Goal: Check status: Check status

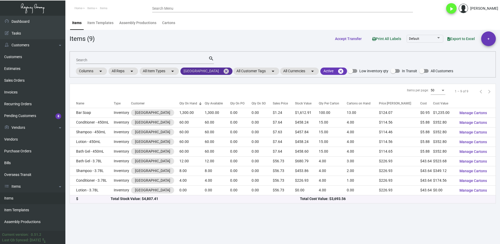
click at [223, 71] on mat-icon "cancel" at bounding box center [226, 71] width 6 height 6
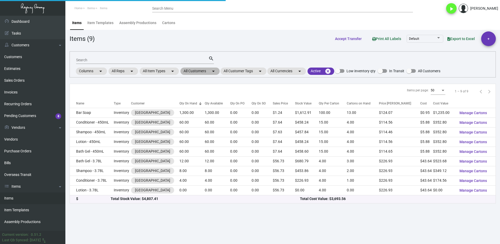
click at [190, 70] on mat-chip "All Customers arrow_drop_down" at bounding box center [200, 71] width 39 height 7
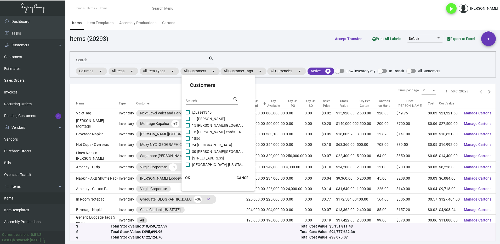
click at [199, 99] on input "Search" at bounding box center [209, 101] width 47 height 4
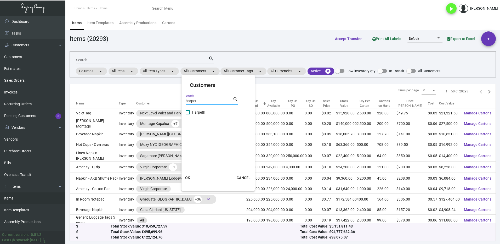
type input "harpet"
click at [192, 111] on label "Harpeth" at bounding box center [215, 112] width 59 height 6
click at [188, 114] on input "Harpeth" at bounding box center [188, 114] width 0 height 0
checkbox input "true"
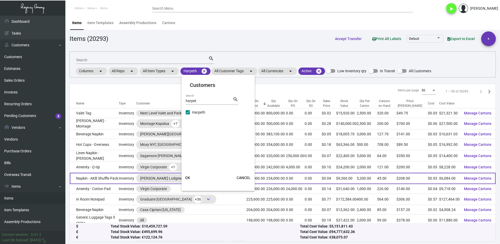
click at [184, 179] on button "OK" at bounding box center [187, 177] width 17 height 9
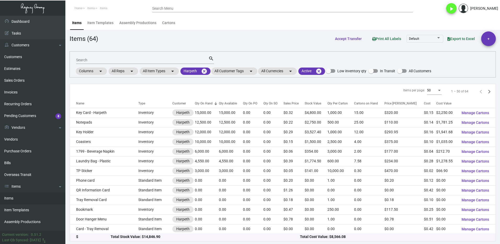
click at [90, 59] on input "Search" at bounding box center [142, 60] width 132 height 4
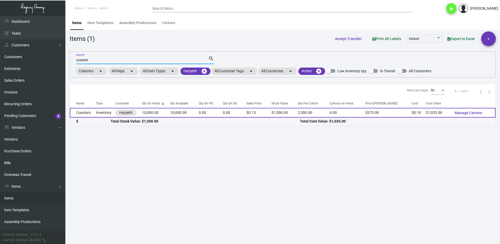
type input "coaster"
click at [102, 112] on td "Inventory" at bounding box center [105, 113] width 19 height 10
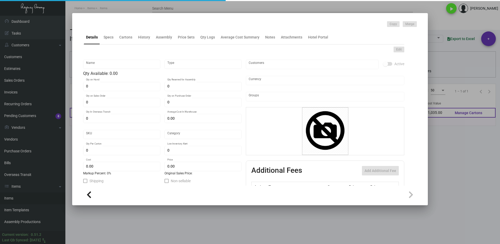
type input "Coasters"
type input "Inventory"
type input "10,000"
type input "$ 0.09043"
type input "Standard"
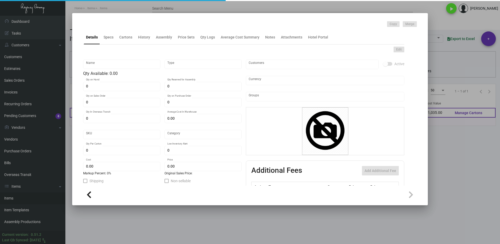
type input "2,500"
type input "5,000"
type input "$ 0.1035"
type input "$ 0.15"
type textarea "Coasters: Stock: 60pt Pulpboard Size: Round 4" Diameter Printing: CMYK Addition…"
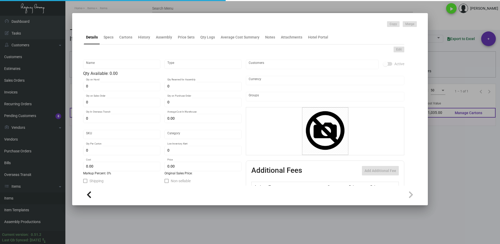
checkbox input "true"
type input "United States Dollar $"
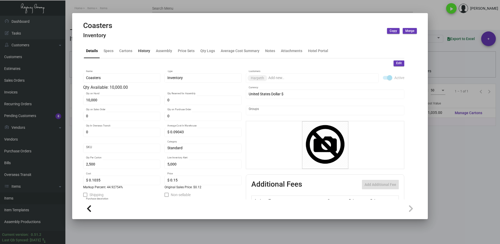
click at [144, 49] on div "History" at bounding box center [144, 50] width 12 height 5
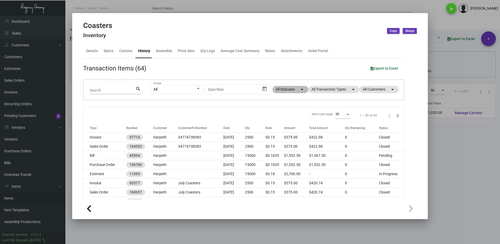
click at [280, 89] on mat-chip "All Statuses arrow_drop_down" at bounding box center [291, 89] width 36 height 7
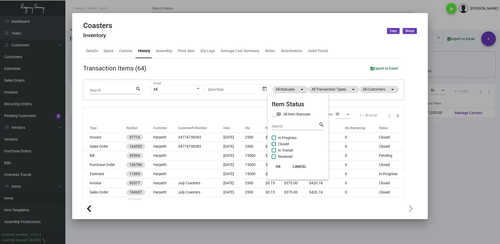
click at [274, 138] on span at bounding box center [274, 138] width 4 height 4
click at [274, 140] on input "In Progress" at bounding box center [274, 140] width 0 height 0
checkbox input "true"
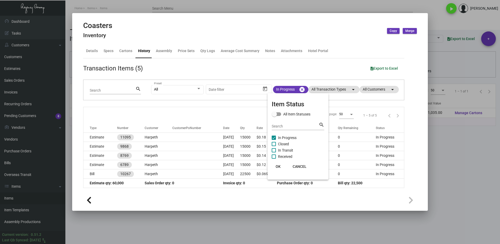
click at [280, 165] on span "OK" at bounding box center [278, 166] width 5 height 4
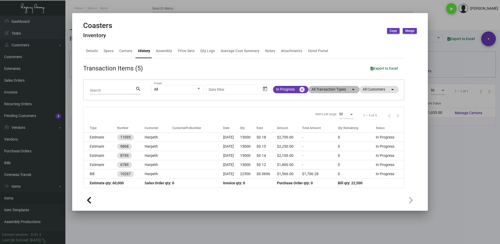
click at [319, 88] on mat-chip "All Transaction Types arrow_drop_down" at bounding box center [333, 89] width 51 height 7
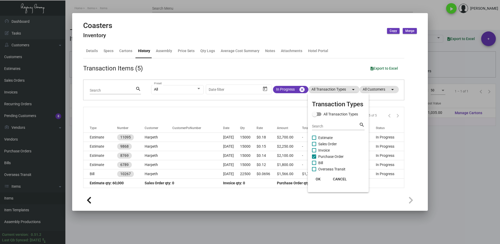
click at [286, 89] on div at bounding box center [250, 122] width 500 height 244
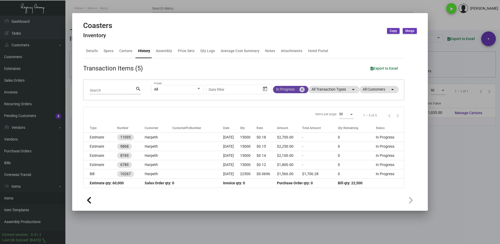
click at [283, 88] on mat-chip "In Progress cancel" at bounding box center [290, 89] width 35 height 7
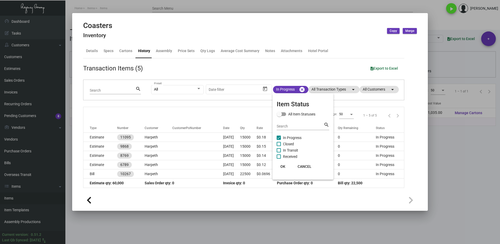
click at [285, 143] on span "Closed" at bounding box center [288, 144] width 11 height 6
click at [279, 146] on input "Closed" at bounding box center [279, 146] width 0 height 0
checkbox input "true"
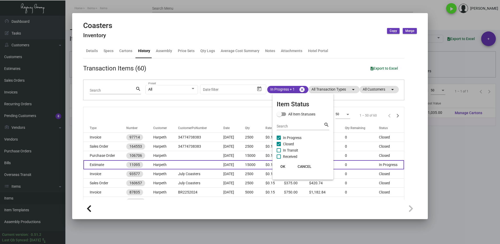
click at [283, 163] on button "OK" at bounding box center [283, 166] width 17 height 9
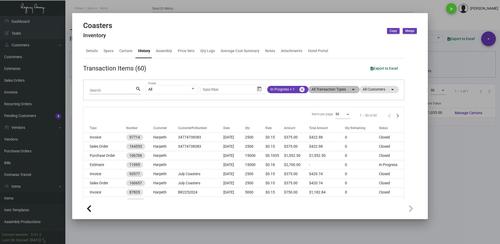
click at [323, 88] on mat-chip "All Transaction Types arrow_drop_down" at bounding box center [333, 89] width 51 height 7
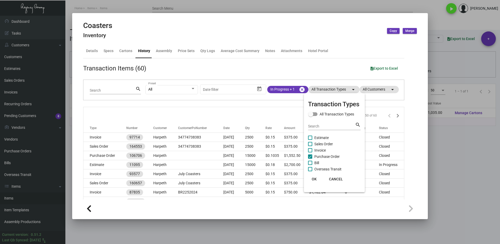
click at [311, 159] on span at bounding box center [310, 156] width 4 height 4
click at [310, 159] on input "Purchase Order" at bounding box center [310, 159] width 0 height 0
click at [311, 157] on span at bounding box center [310, 156] width 4 height 4
click at [310, 159] on input "Purchase Order" at bounding box center [310, 159] width 0 height 0
checkbox input "true"
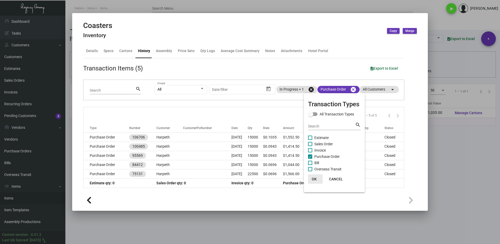
click at [314, 178] on span "OK" at bounding box center [314, 179] width 5 height 4
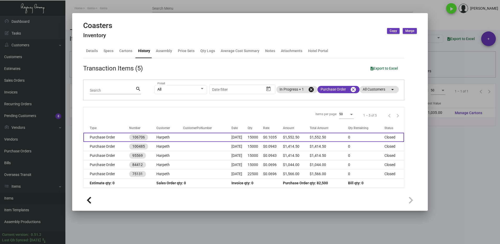
click at [119, 136] on td "Purchase Order" at bounding box center [106, 137] width 46 height 9
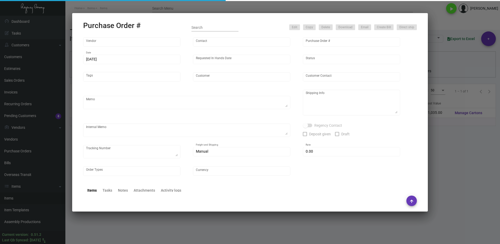
type input "Admatch Corporation"
type input "Order Entry"
type input "106706"
type input "[DATE]"
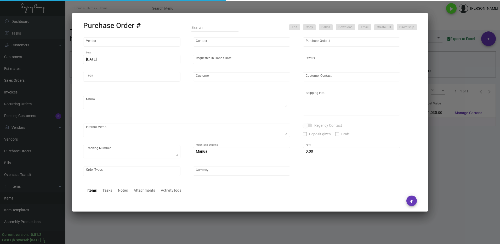
type input "Harpeth"
type textarea "Repeat Previous PO 100485. When ready to ship, contact: [EMAIL_ADDRESS][DOMAIN_…"
type textarea "Regency Group NJ - [PERSON_NAME] [STREET_ADDRESS]"
type textarea "[DATE] Shipped from Admatch by UPS Ground TK#1Z1AY2760399527883 Cost $55.98"
checkbox input "true"
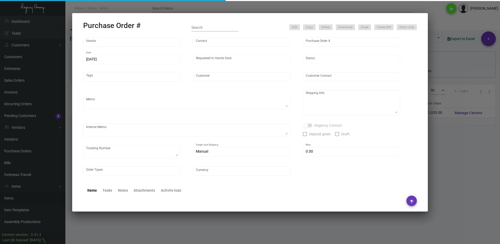
type input "$ 0.00"
type input "United States Dollar $"
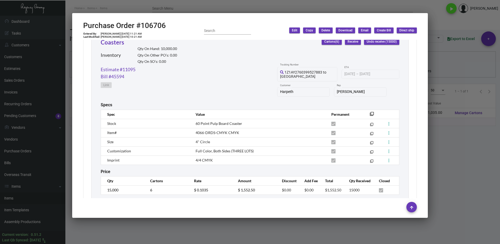
scroll to position [263, 0]
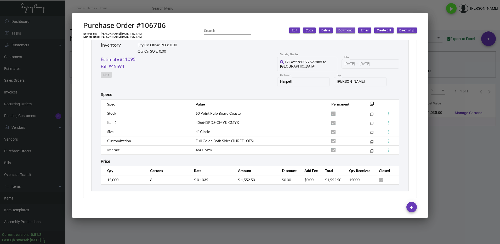
click at [339, 29] on span "Download" at bounding box center [346, 30] width 14 height 4
click at [466, 188] on div at bounding box center [250, 122] width 500 height 244
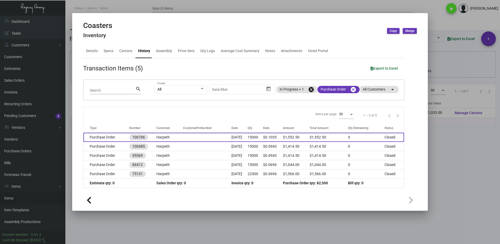
click at [110, 138] on td "Purchase Order" at bounding box center [106, 137] width 46 height 9
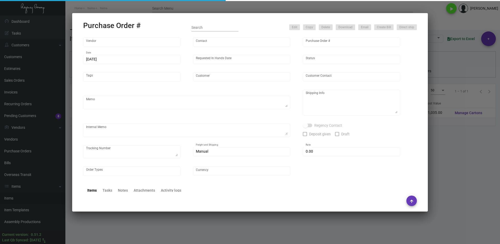
type input "Admatch Corporation"
type input "Order Entry"
type input "106706"
type input "[DATE]"
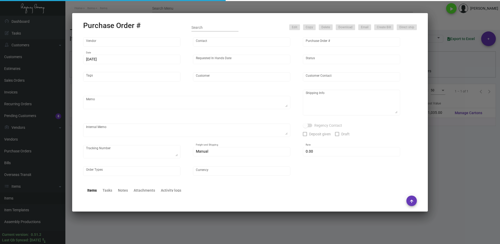
type input "Harpeth"
type textarea "Repeat Previous PO 100485. When ready to ship, contact: [EMAIL_ADDRESS][DOMAIN_…"
type textarea "Regency Group NJ - [PERSON_NAME] [STREET_ADDRESS]"
type textarea "[DATE] Shipped from Admatch by UPS Ground TK#1Z1AY2760399527883 Cost $55.98"
checkbox input "true"
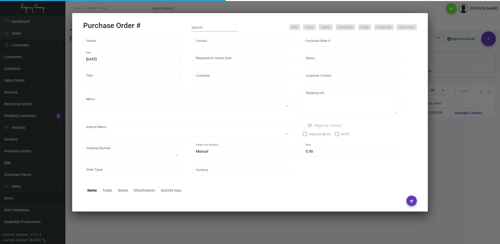
type input "$ 0.00"
type input "United States Dollar $"
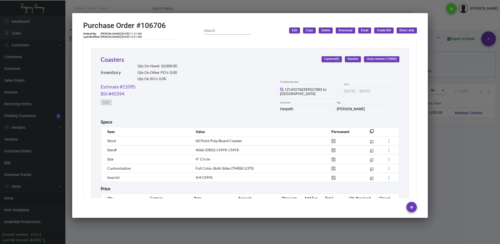
scroll to position [235, 0]
click at [116, 60] on link "Coasters" at bounding box center [113, 59] width 24 height 7
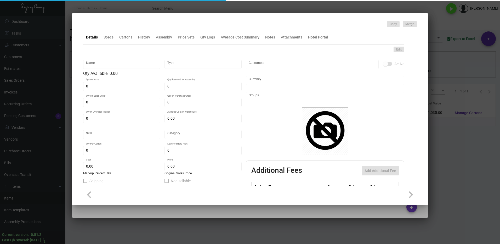
type input "Coasters"
type input "Inventory"
type input "10,000"
type input "$ 0.09043"
type input "Standard"
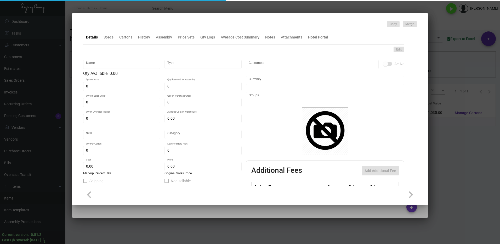
type input "2,500"
type input "5,000"
type input "$ 0.1035"
type input "$ 0.15"
type textarea "Coasters: Stock: 60pt Pulpboard Size: Round 4" Diameter Printing: CMYK Addition…"
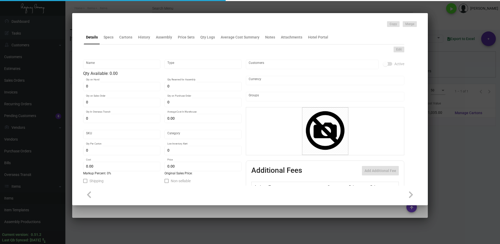
checkbox input "true"
type input "United States Dollar $"
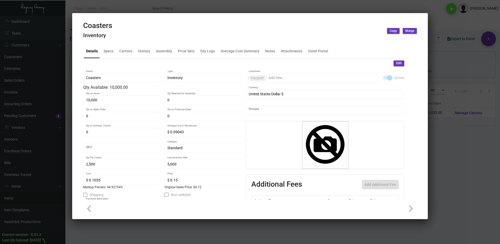
click at [454, 160] on div at bounding box center [250, 122] width 500 height 244
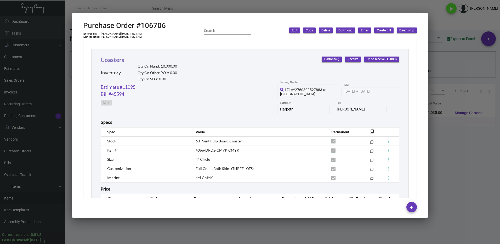
click at [110, 60] on link "Coasters" at bounding box center [113, 59] width 24 height 7
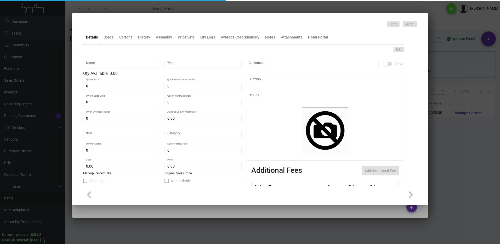
type input "Coasters"
type input "Inventory"
type input "10,000"
type input "$ 0.09043"
type input "Standard"
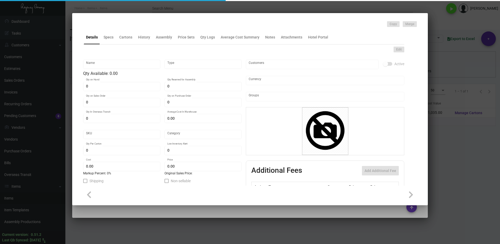
type input "2,500"
type input "5,000"
type input "$ 0.1035"
type input "$ 0.15"
type textarea "Coasters: Stock: 60pt Pulpboard Size: Round 4" Diameter Printing: CMYK Addition…"
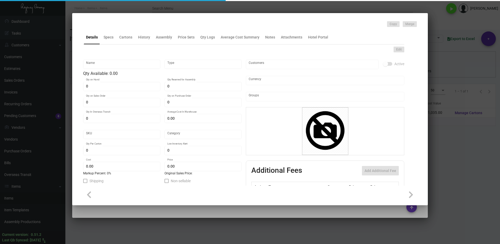
checkbox input "true"
type input "United States Dollar $"
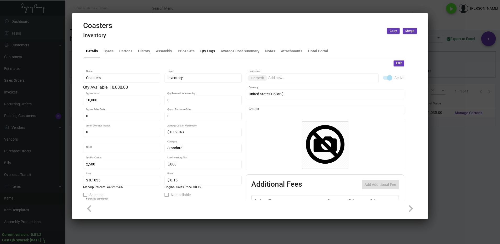
click at [205, 51] on div "Qty Logs" at bounding box center [207, 50] width 15 height 5
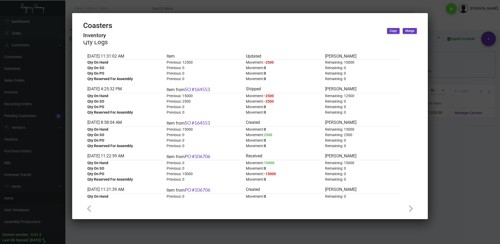
scroll to position [52, 0]
